Goal: Task Accomplishment & Management: Complete application form

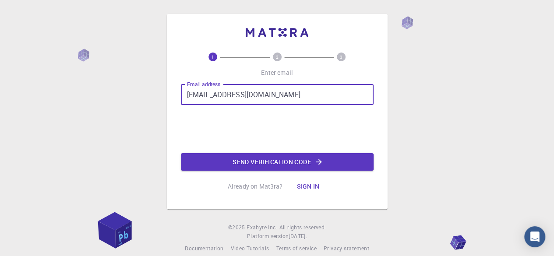
type input "[EMAIL_ADDRESS][DOMAIN_NAME]"
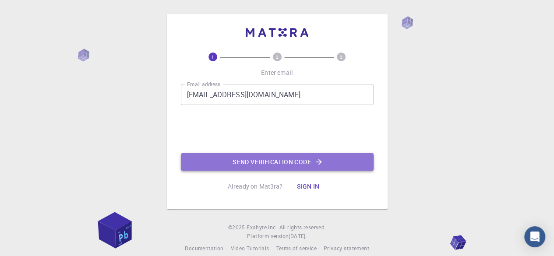
click at [299, 162] on button "Send verification code" at bounding box center [277, 162] width 193 height 18
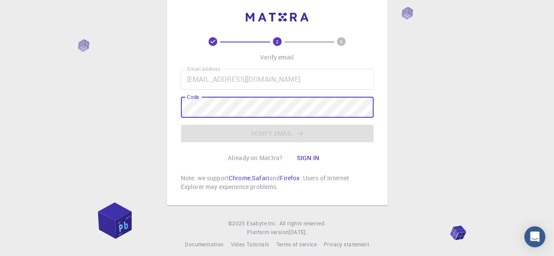
scroll to position [23, 0]
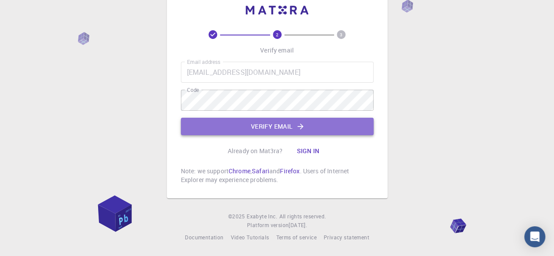
click at [249, 124] on button "Verify email" at bounding box center [277, 127] width 193 height 18
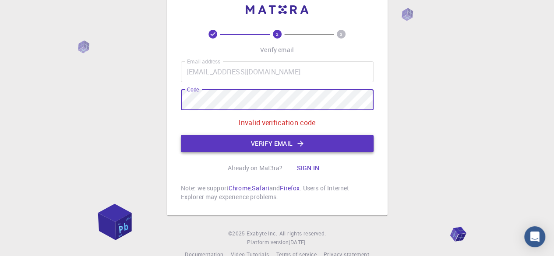
click at [270, 140] on button "Verify email" at bounding box center [277, 144] width 193 height 18
click at [261, 146] on button "Verify email" at bounding box center [277, 144] width 193 height 18
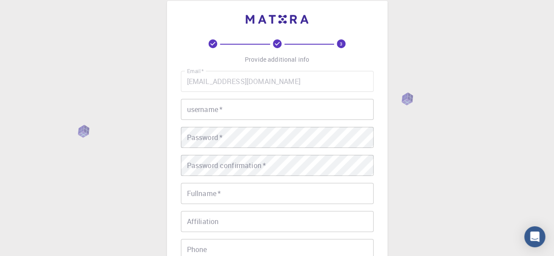
scroll to position [0, 0]
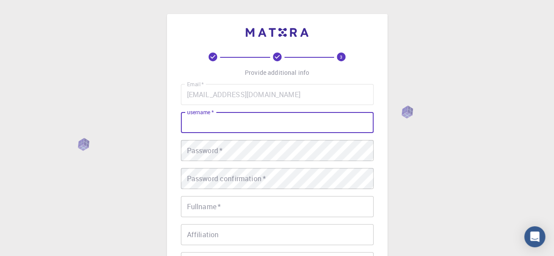
click at [238, 122] on input "username   *" at bounding box center [277, 122] width 193 height 21
type input "[PERSON_NAME]"
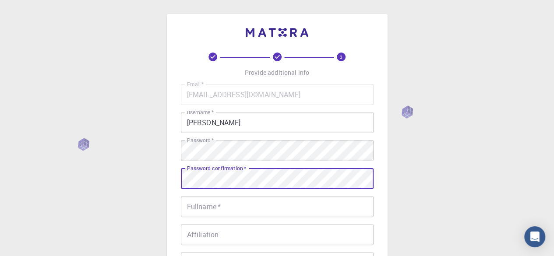
click at [223, 211] on input "Fullname   *" at bounding box center [277, 206] width 193 height 21
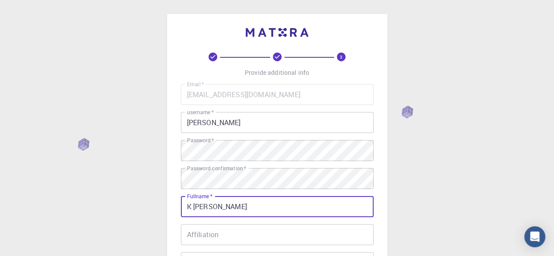
scroll to position [131, 0]
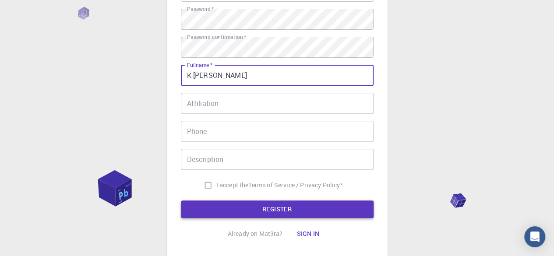
type input "K [PERSON_NAME]"
click at [282, 207] on button "REGISTER" at bounding box center [277, 210] width 193 height 18
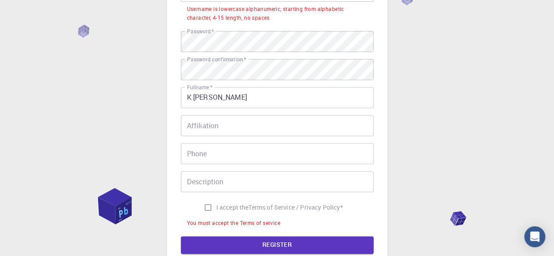
scroll to position [44, 0]
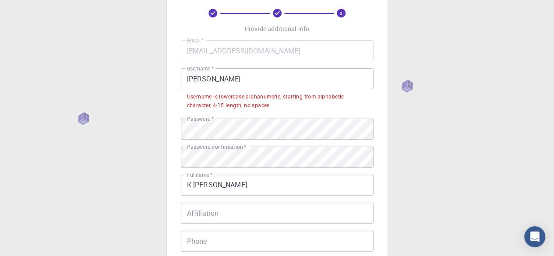
click at [222, 76] on input "[PERSON_NAME]" at bounding box center [277, 78] width 193 height 21
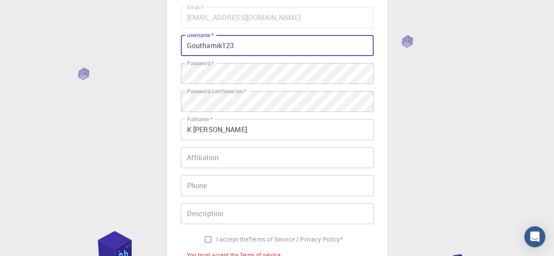
scroll to position [175, 0]
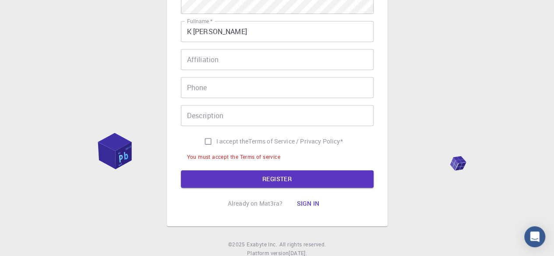
type input "Gouthamik123"
click at [205, 142] on input "I accept the Terms of Service / Privacy Policy *" at bounding box center [208, 141] width 17 height 17
checkbox input "true"
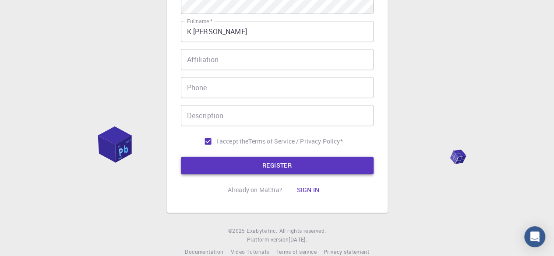
click at [274, 165] on button "REGISTER" at bounding box center [277, 166] width 193 height 18
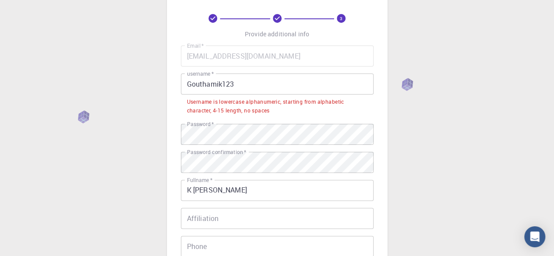
scroll to position [22, 0]
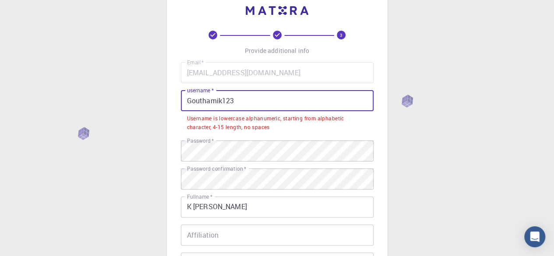
click at [188, 101] on input "Gouthamik123" at bounding box center [277, 100] width 193 height 21
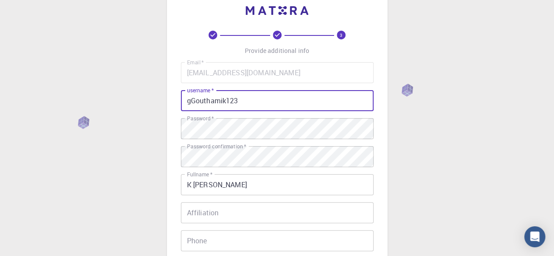
click at [196, 101] on input "gGouthamik123" at bounding box center [277, 100] width 193 height 21
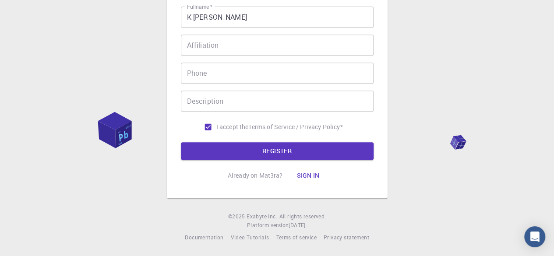
scroll to position [190, 0]
type input "gouthamik123"
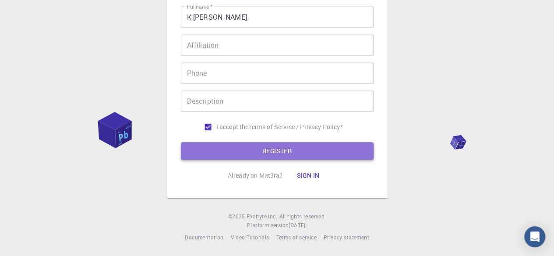
click at [272, 148] on button "REGISTER" at bounding box center [277, 151] width 193 height 18
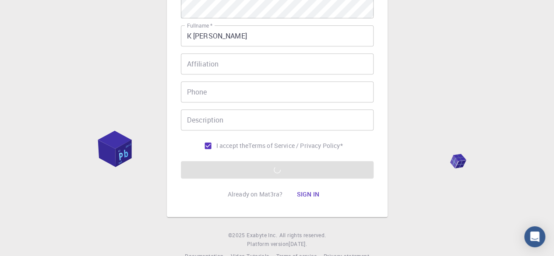
scroll to position [175, 0]
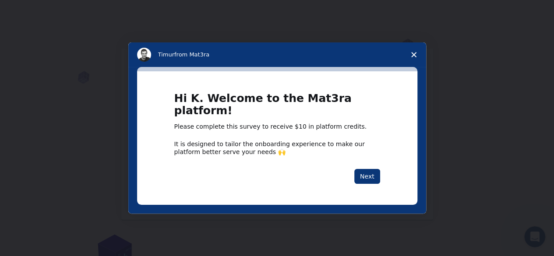
click at [412, 57] on polygon "Close survey" at bounding box center [414, 54] width 5 height 5
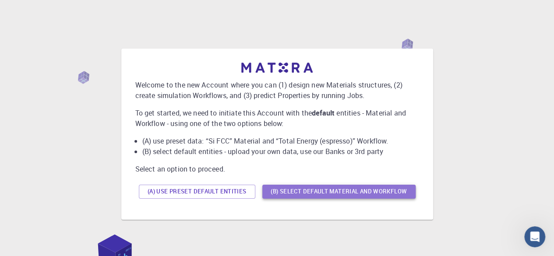
click at [350, 190] on button "(B) Select default material and workflow" at bounding box center [339, 192] width 153 height 14
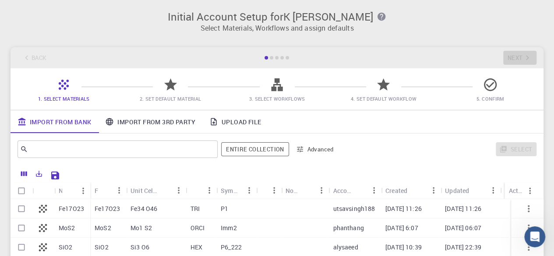
click at [165, 122] on link "Import From 3rd Party" at bounding box center [150, 121] width 104 height 23
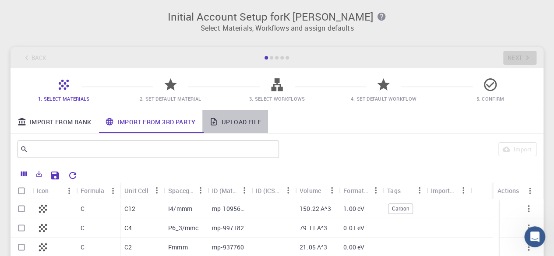
click at [247, 121] on link "Upload File" at bounding box center [235, 121] width 66 height 23
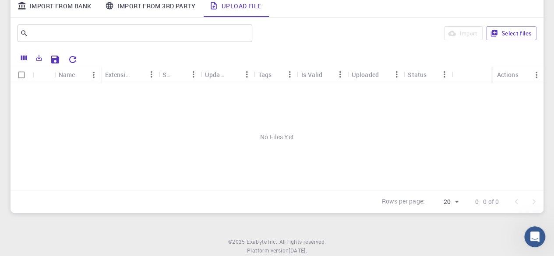
scroll to position [142, 0]
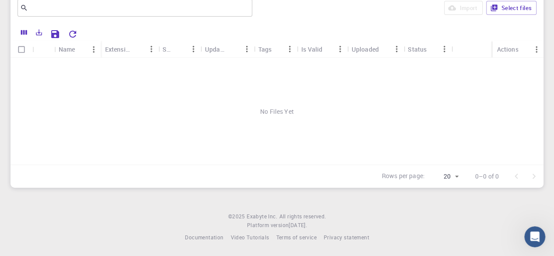
click at [68, 49] on div "Name" at bounding box center [67, 49] width 17 height 17
click at [129, 49] on div "Extension" at bounding box center [117, 49] width 25 height 17
click at [138, 48] on icon "Sort" at bounding box center [137, 49] width 10 height 10
click at [378, 53] on div "Uploaded" at bounding box center [365, 49] width 27 height 17
click at [513, 7] on button "Select files" at bounding box center [512, 8] width 50 height 14
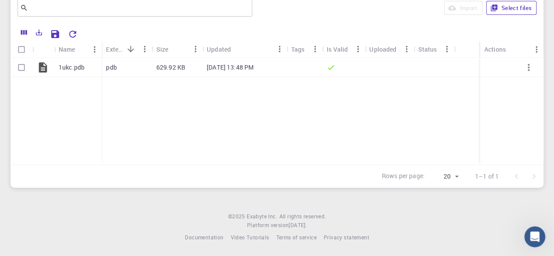
click at [505, 9] on button "Select files" at bounding box center [512, 8] width 50 height 14
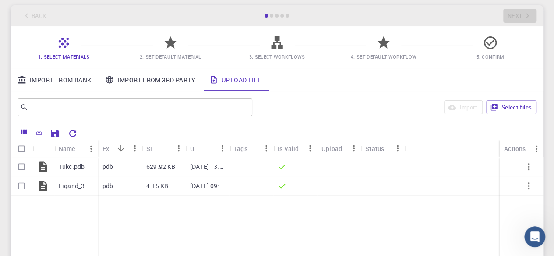
scroll to position [44, 0]
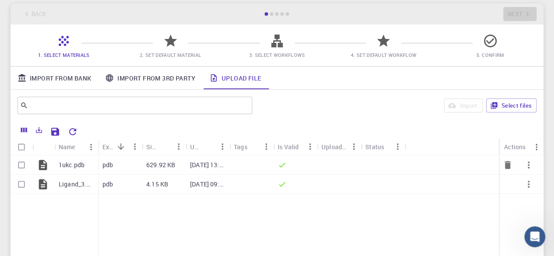
click at [21, 166] on input "Select row" at bounding box center [21, 165] width 17 height 17
checkbox input "true"
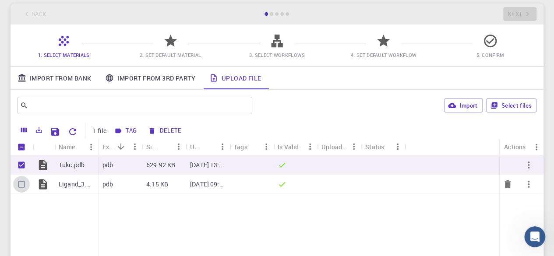
click at [22, 184] on input "Select row" at bounding box center [21, 184] width 17 height 17
checkbox input "true"
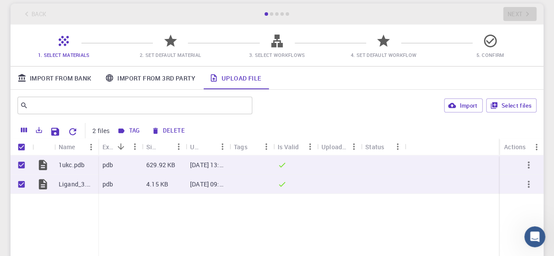
click at [175, 52] on span "2. Set Default Material" at bounding box center [170, 54] width 99 height 9
click at [513, 153] on div "Actions" at bounding box center [514, 146] width 21 height 17
click at [538, 147] on icon "Menu" at bounding box center [537, 147] width 10 height 10
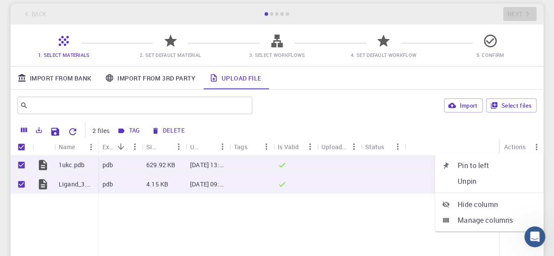
click at [337, 205] on div "1ukc.pdb Ligand_3.pdb.pdb pdb 629.92 KB [DATE] 13:48 PM pdb 4.15 KB [DATE] 09:5…" at bounding box center [277, 209] width 533 height 107
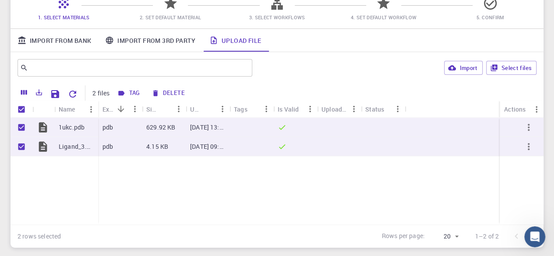
scroll to position [131, 0]
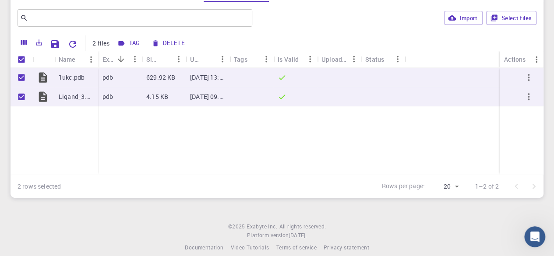
click at [338, 158] on div "1ukc.pdb Ligand_3.pdb.pdb pdb 629.92 KB [DATE] 13:48 PM pdb 4.15 KB [DATE] 09:5…" at bounding box center [277, 121] width 533 height 107
click at [210, 61] on icon "Sort" at bounding box center [209, 59] width 10 height 10
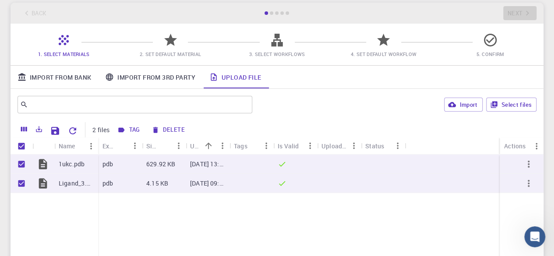
scroll to position [44, 0]
click at [101, 131] on p "2 files" at bounding box center [100, 131] width 17 height 9
click at [133, 131] on button "Tag" at bounding box center [129, 131] width 28 height 14
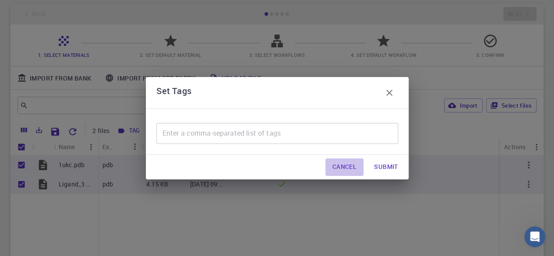
click at [354, 167] on button "Cancel" at bounding box center [345, 168] width 38 height 18
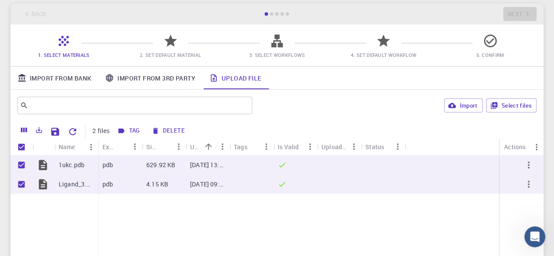
click at [347, 206] on div "1ukc.pdb Ligand_3.pdb.pdb pdb 629.92 KB [DATE] 13:48 PM pdb 4.15 KB [DATE] 09:5…" at bounding box center [277, 209] width 533 height 107
click at [253, 85] on link "Upload File" at bounding box center [235, 78] width 66 height 23
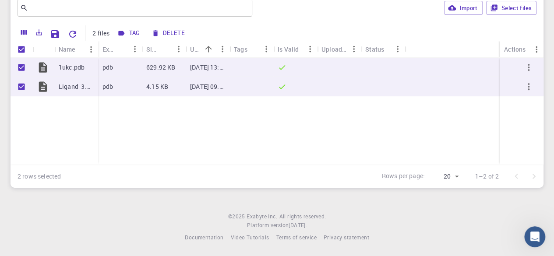
scroll to position [0, 0]
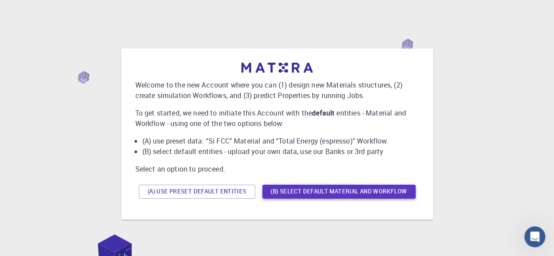
click at [304, 191] on button "(B) Select default material and workflow" at bounding box center [339, 192] width 153 height 14
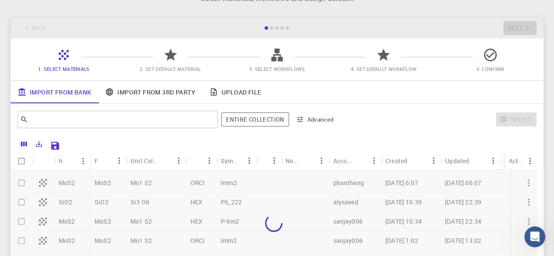
scroll to position [44, 0]
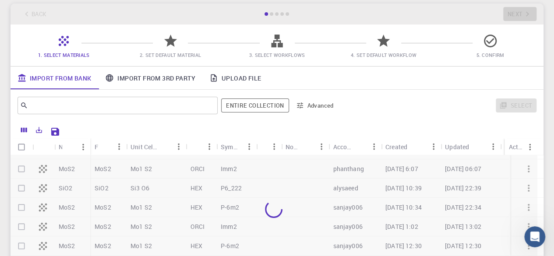
click at [163, 51] on span "2. Set Default Material" at bounding box center [170, 54] width 99 height 9
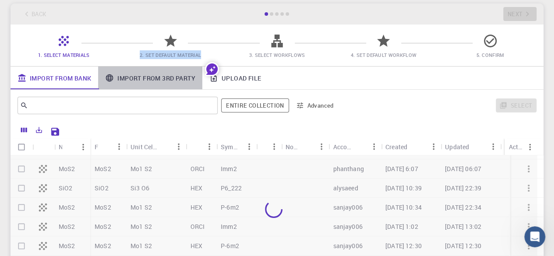
click at [139, 74] on link "Import From 3rd Party" at bounding box center [150, 78] width 104 height 23
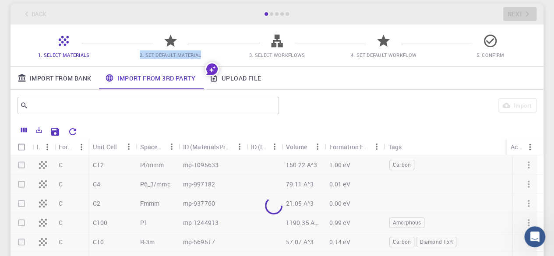
click at [171, 43] on icon at bounding box center [170, 41] width 13 height 12
click at [237, 79] on link "Upload File" at bounding box center [235, 78] width 66 height 23
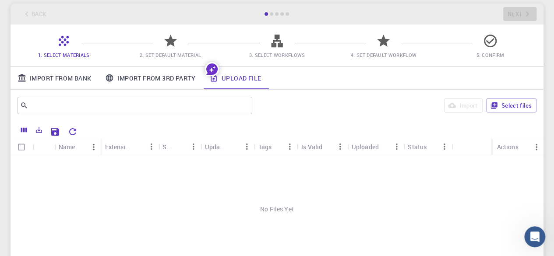
click at [506, 148] on div "Actions" at bounding box center [507, 146] width 21 height 17
